Goal: Navigation & Orientation: Go to known website

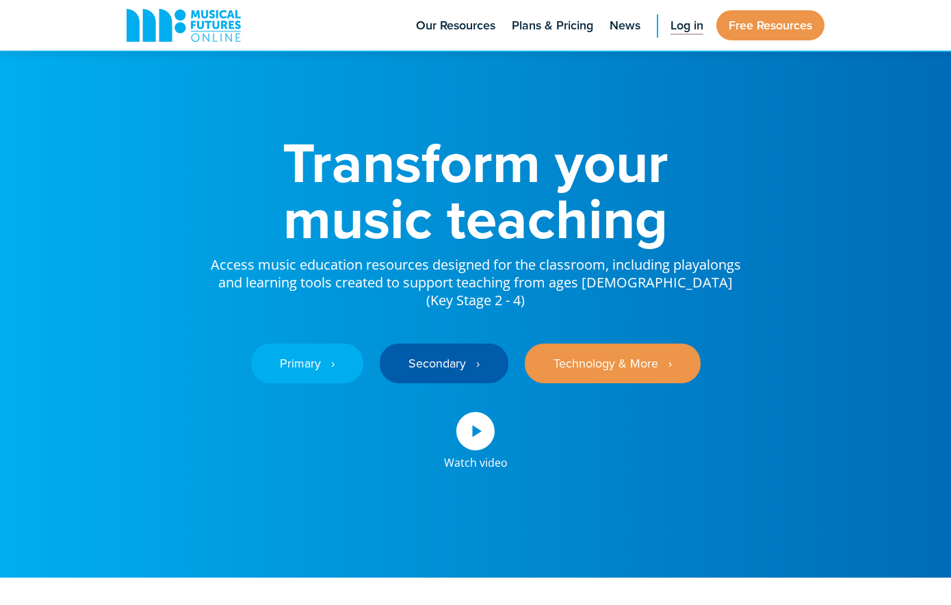
click at [688, 29] on span "Log in" at bounding box center [687, 25] width 33 height 18
click at [685, 26] on span "Log in" at bounding box center [687, 25] width 33 height 18
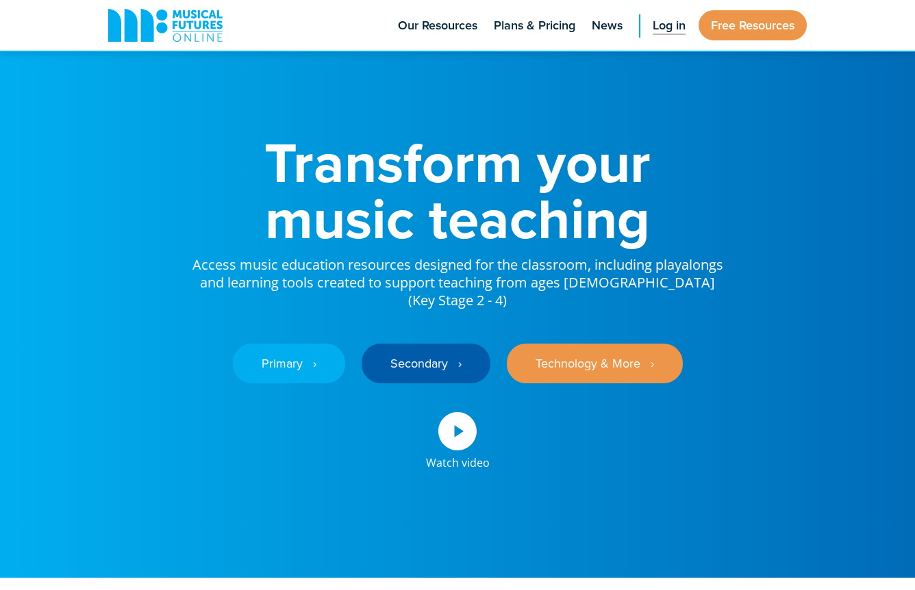
click at [663, 24] on span "Log in" at bounding box center [668, 25] width 33 height 18
click at [663, 27] on span "Log in" at bounding box center [668, 25] width 33 height 18
